Goal: Check status: Check status

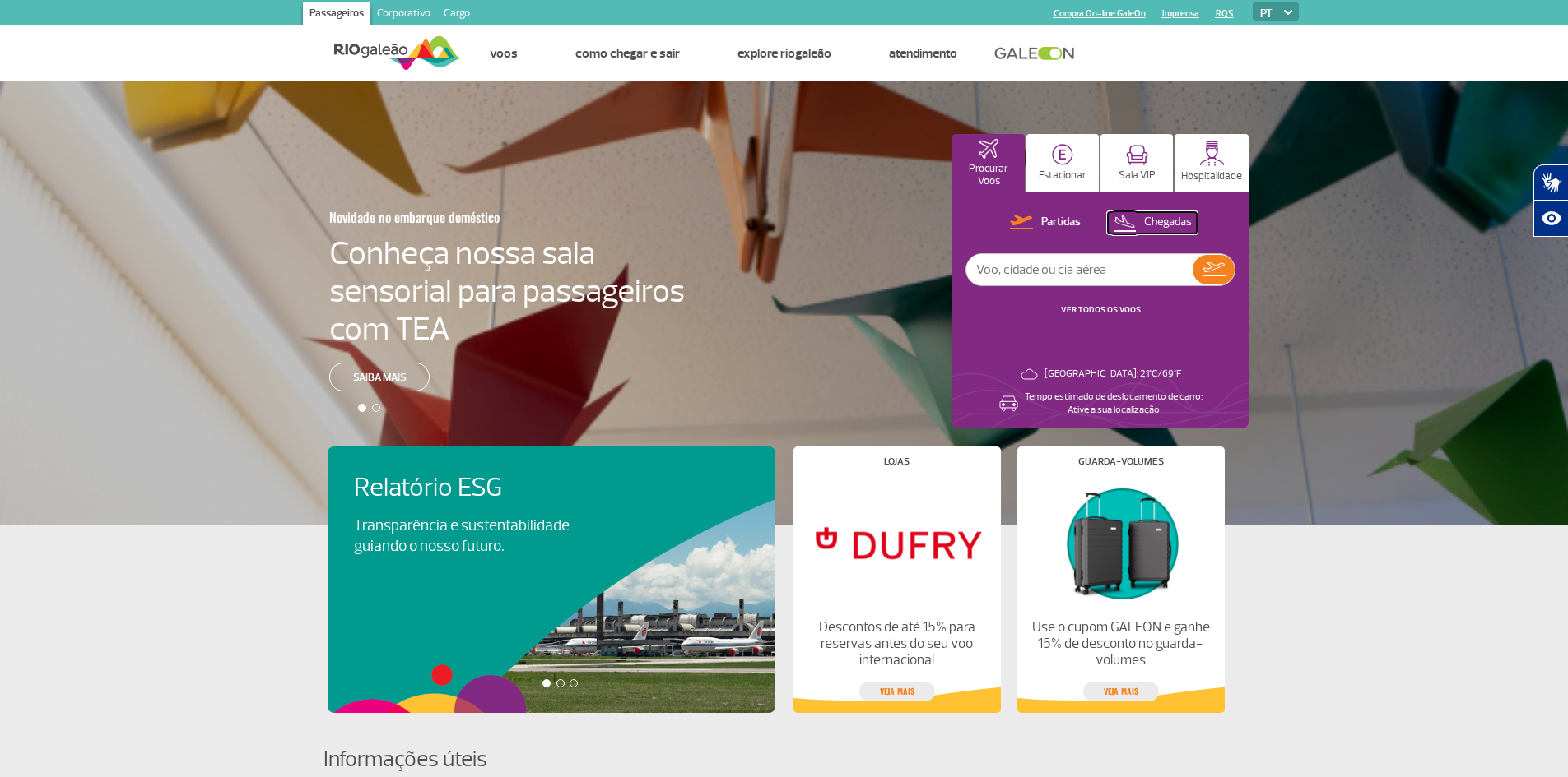
click at [1141, 222] on button "Chegadas" at bounding box center [1152, 222] width 89 height 22
click at [1070, 264] on input "text" at bounding box center [1079, 270] width 227 height 31
type input "KE 7291"
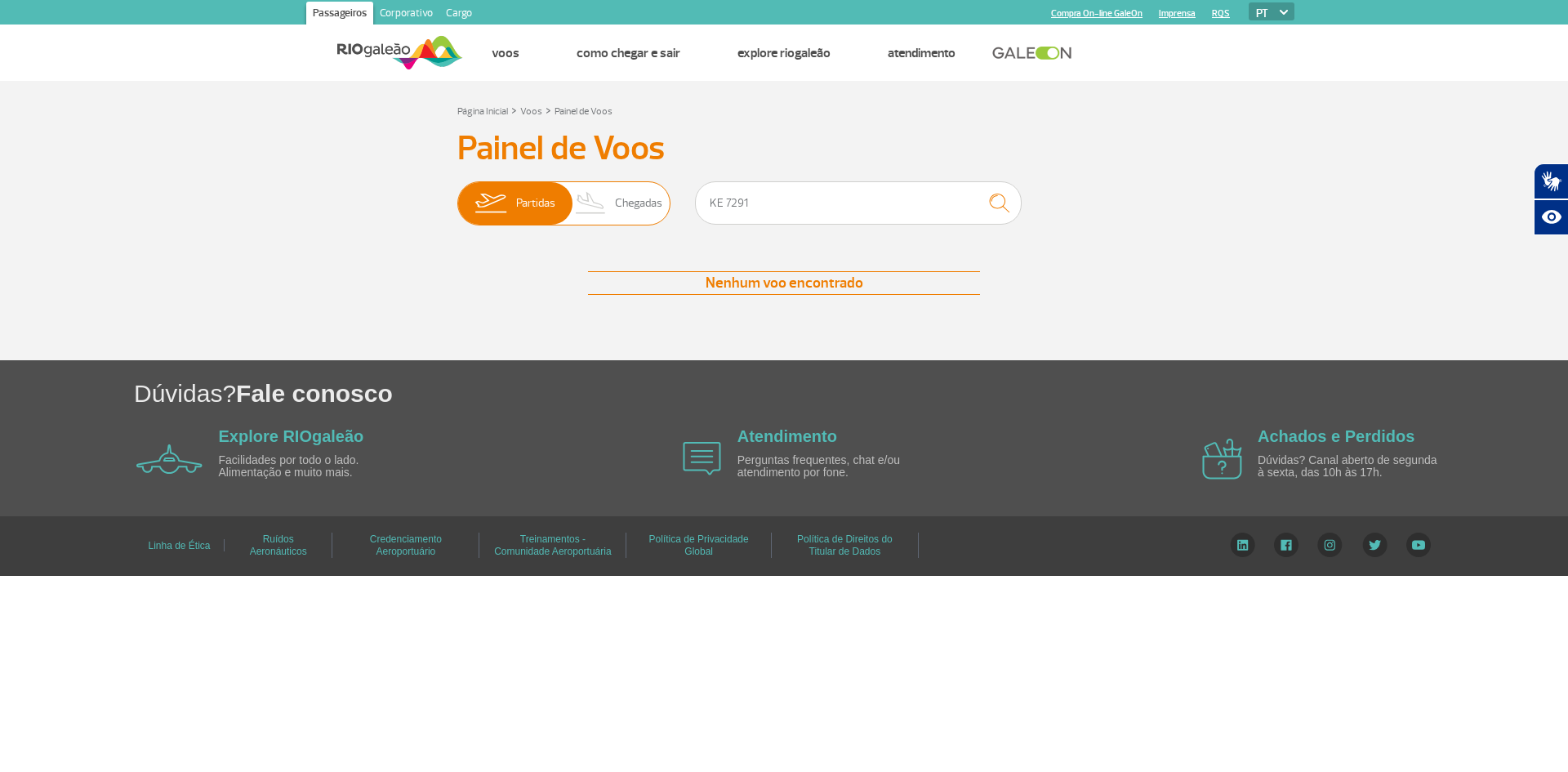
click at [628, 189] on span "Chegadas" at bounding box center [638, 203] width 47 height 42
click at [457, 195] on input "Partidas Chegadas" at bounding box center [457, 195] width 0 height 0
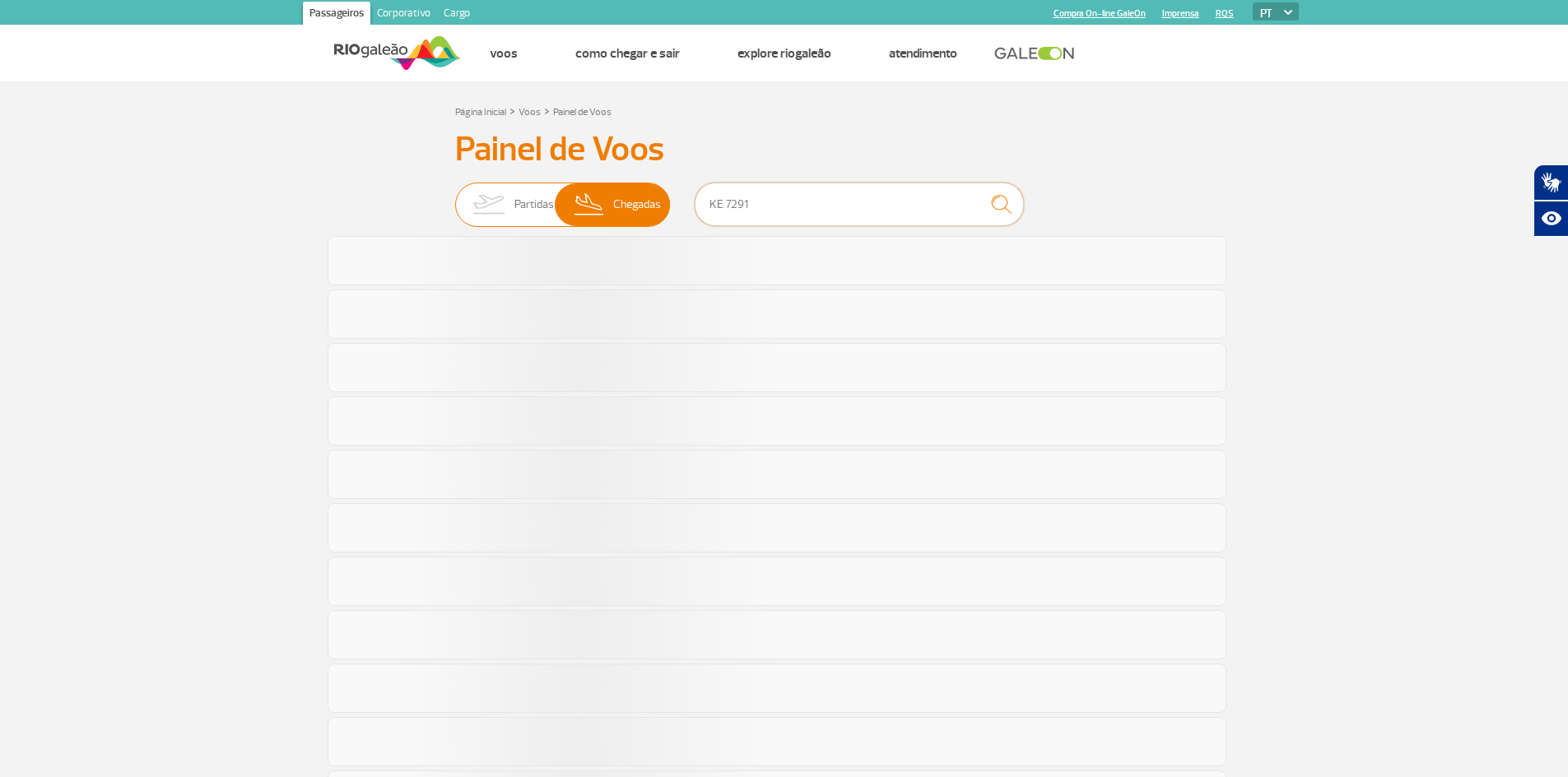
drag, startPoint x: 808, startPoint y: 201, endPoint x: 588, endPoint y: 189, distance: 220.3
click at [588, 189] on div "Partidas Chegadas KE 7291" at bounding box center [784, 207] width 658 height 49
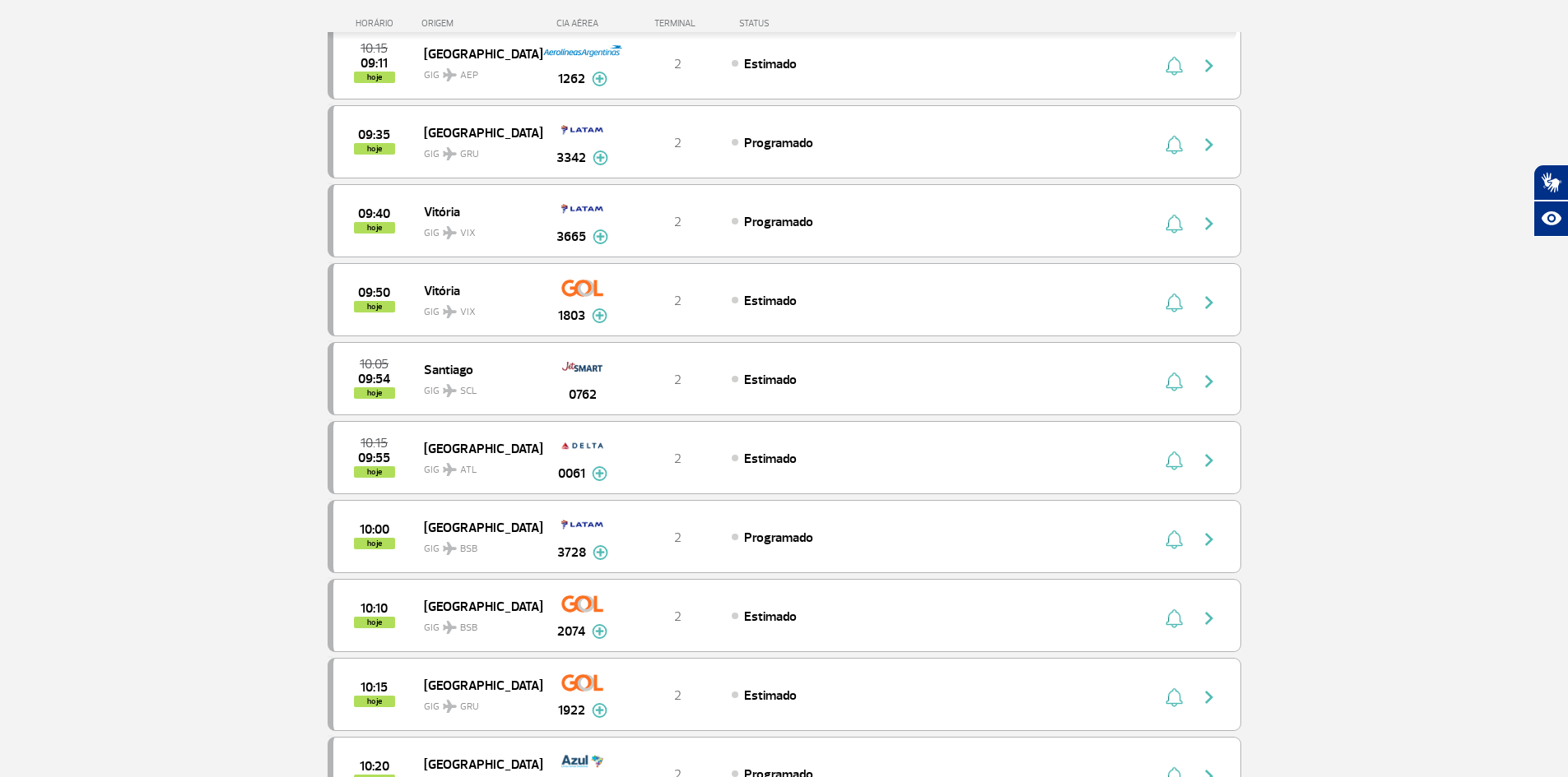
scroll to position [576, 0]
click at [449, 445] on span "[GEOGRAPHIC_DATA]" at bounding box center [476, 446] width 105 height 22
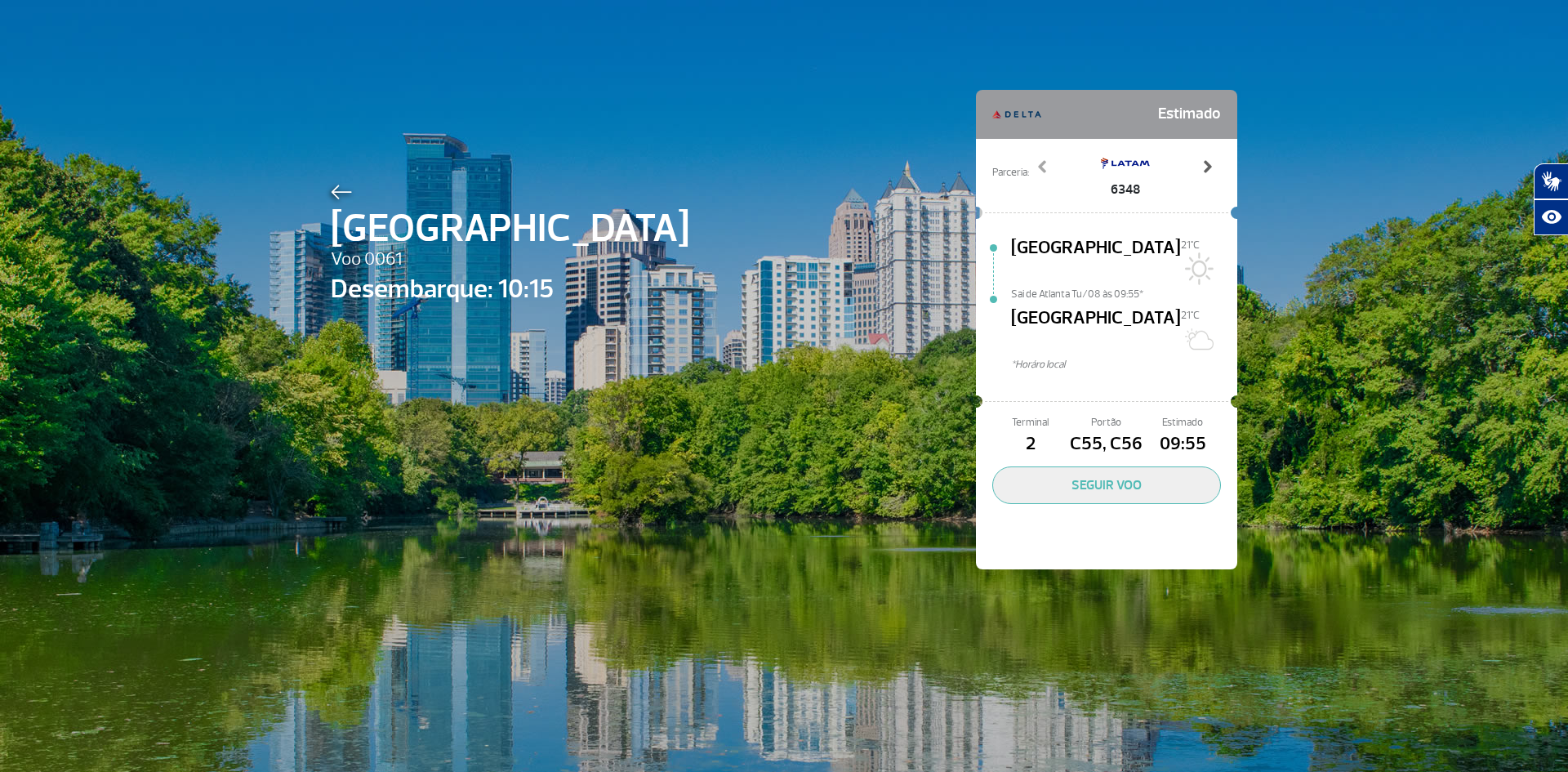
click at [1206, 166] on span at bounding box center [1207, 166] width 16 height 16
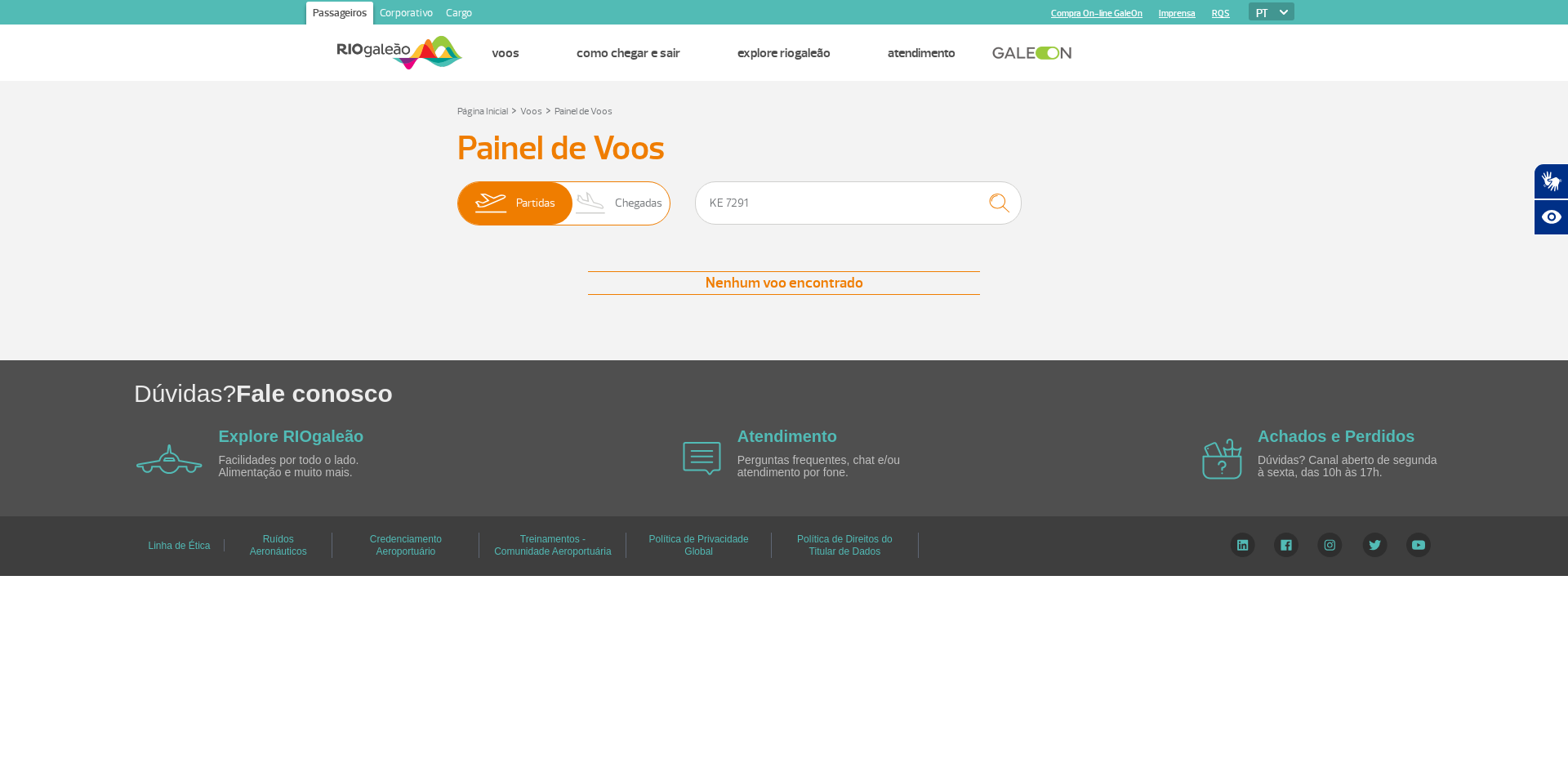
click at [617, 208] on span "Chegadas" at bounding box center [638, 203] width 47 height 42
click at [457, 195] on input "Partidas Chegadas" at bounding box center [457, 195] width 0 height 0
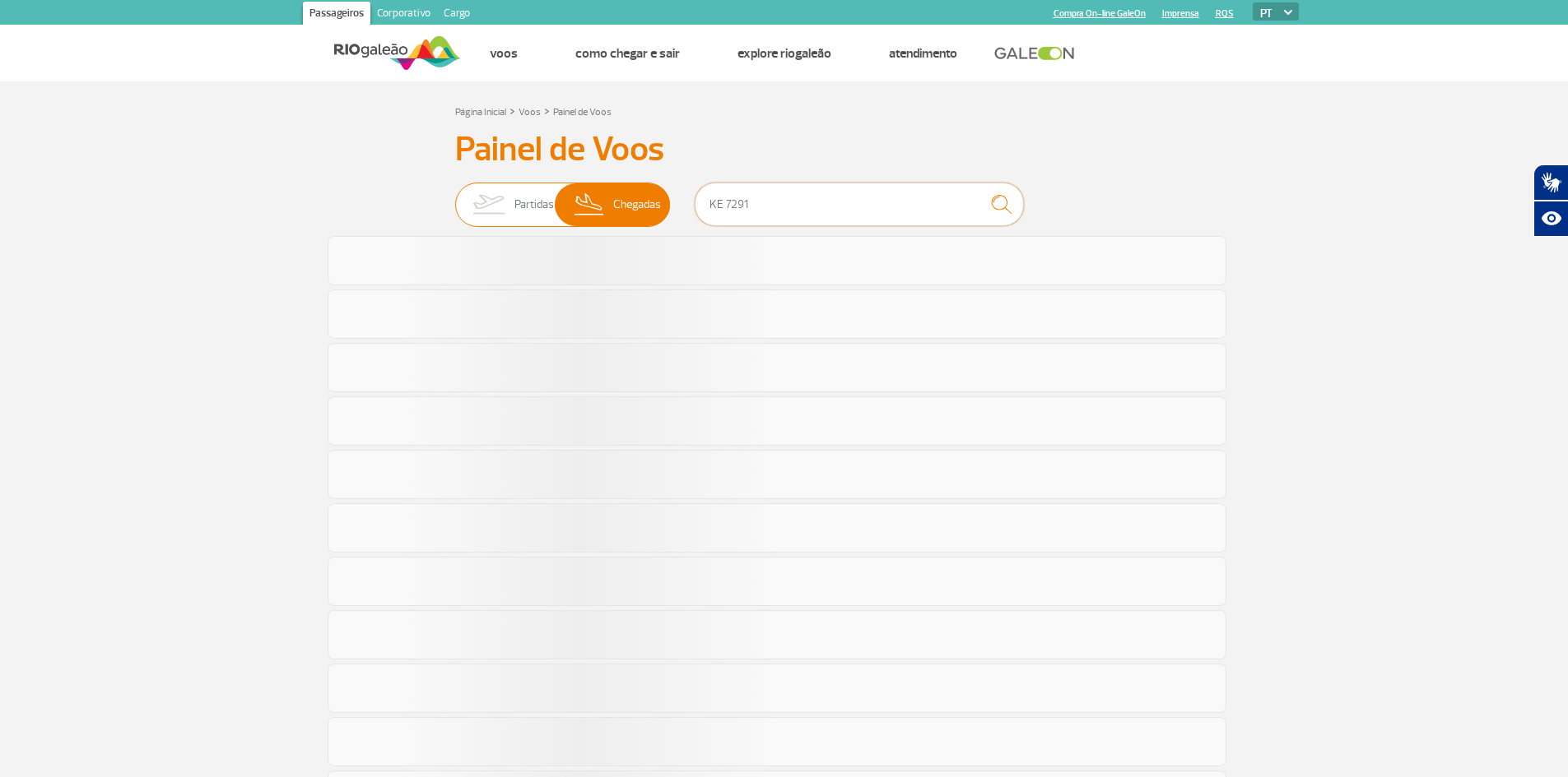
drag, startPoint x: 911, startPoint y: 198, endPoint x: 519, endPoint y: 190, distance: 392.1
click at [549, 188] on div "Partidas Chegadas KE 7291" at bounding box center [784, 207] width 658 height 49
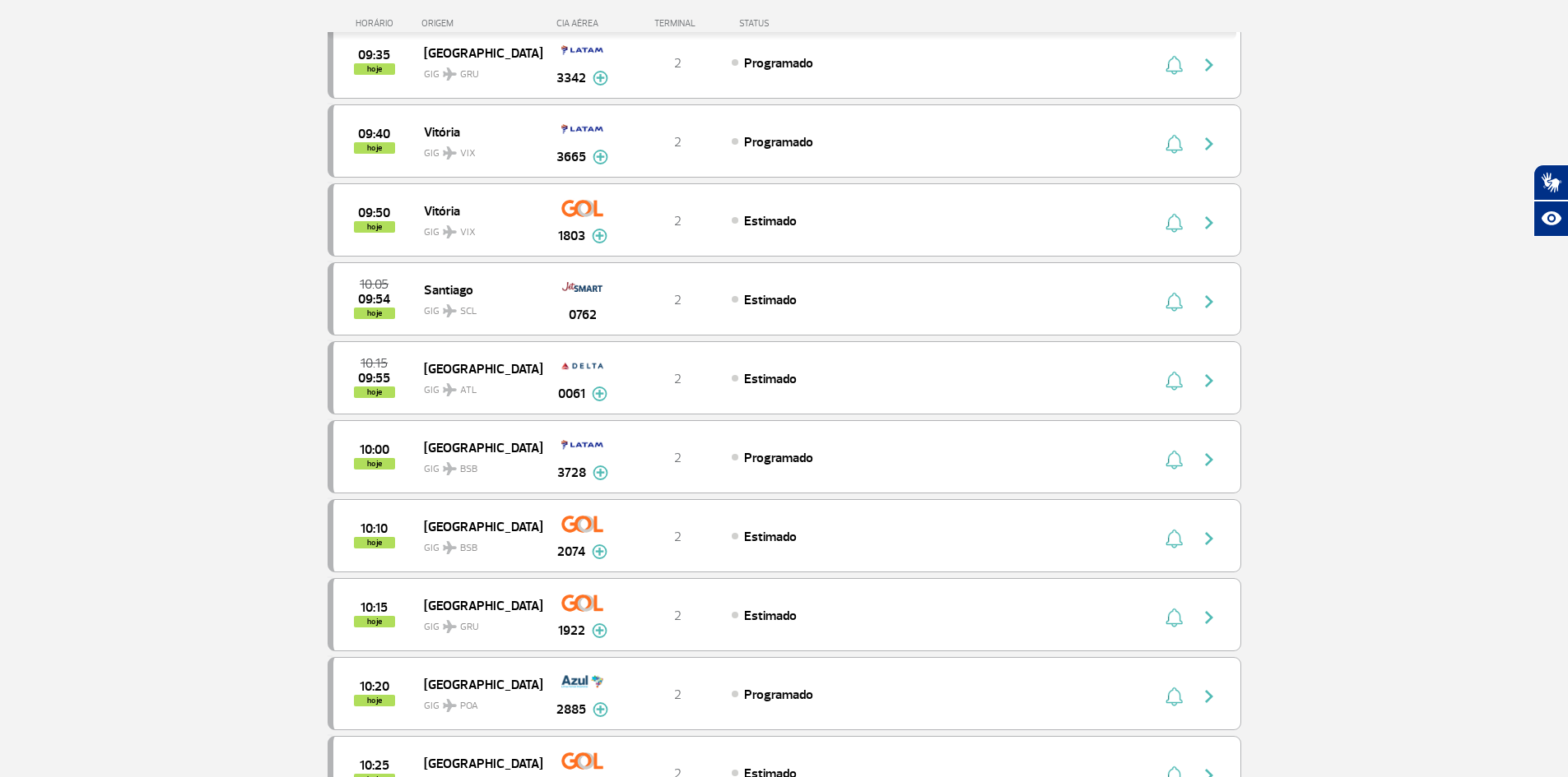
scroll to position [658, 0]
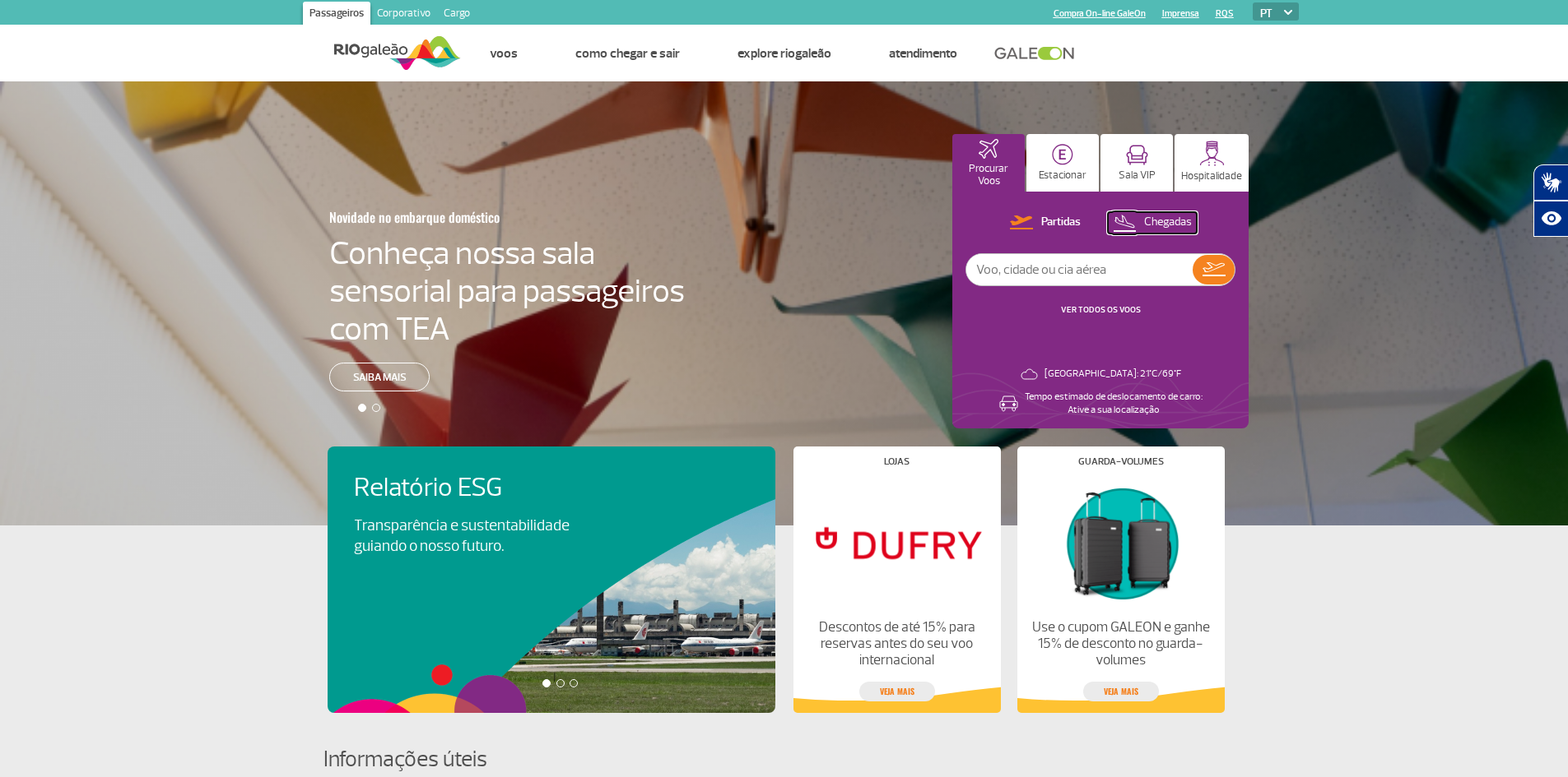
click at [1148, 214] on p "Chegadas" at bounding box center [1168, 222] width 48 height 16
click at [1124, 269] on input "text" at bounding box center [1079, 270] width 227 height 31
click at [1022, 267] on input "text" at bounding box center [1079, 270] width 227 height 31
click at [1127, 256] on input "text" at bounding box center [1079, 270] width 227 height 31
type input "delta"
